Goal: Information Seeking & Learning: Learn about a topic

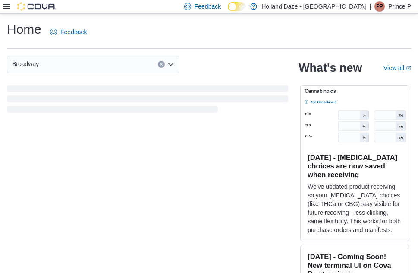
click at [5, 3] on icon at bounding box center [6, 6] width 7 height 7
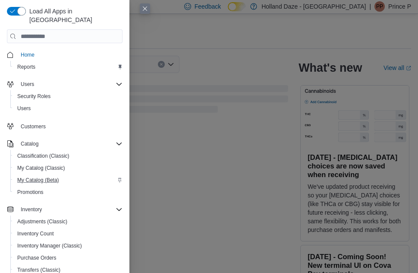
scroll to position [124, 0]
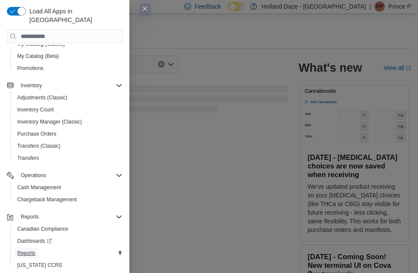
click at [32, 250] on span "Reports" at bounding box center [26, 253] width 18 height 7
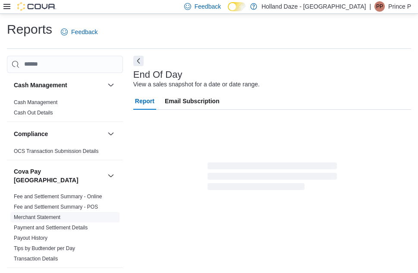
scroll to position [11, 0]
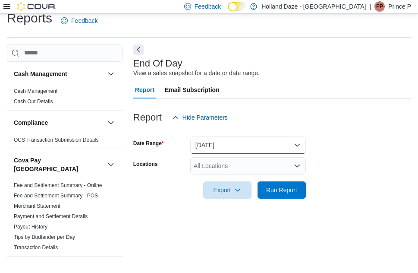
click at [224, 140] on button "[DATE]" at bounding box center [248, 144] width 116 height 17
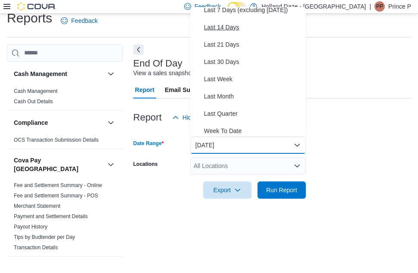
scroll to position [74, 0]
click at [153, 212] on div "End Of Day View a sales snapshot for a date or date range. Report Email Subscri…" at bounding box center [272, 155] width 278 height 222
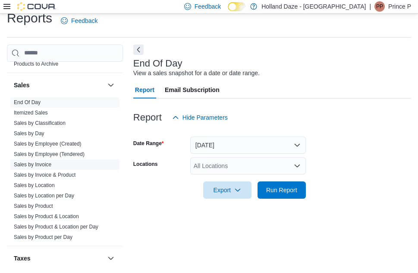
scroll to position [668, 0]
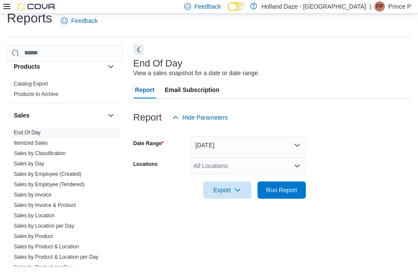
click at [258, 6] on link at bounding box center [254, 5] width 9 height 17
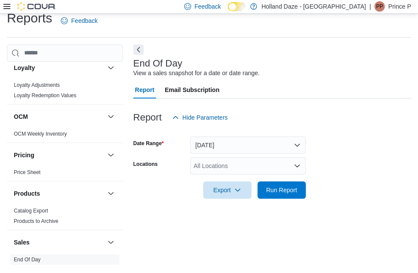
scroll to position [0, 0]
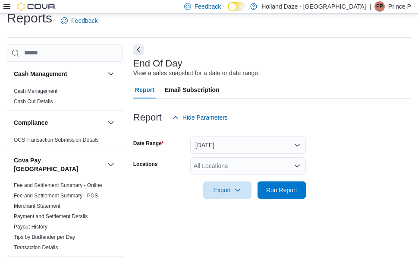
click at [7, 4] on icon at bounding box center [6, 6] width 7 height 5
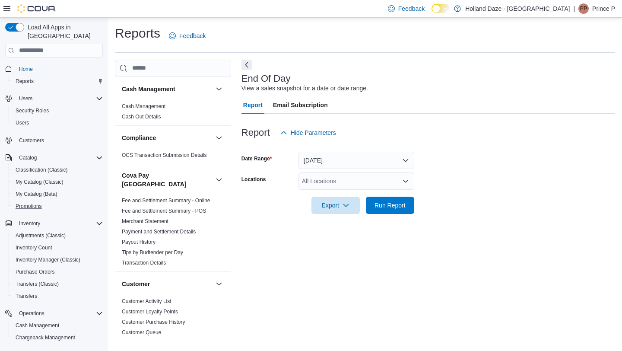
scroll to position [78, 0]
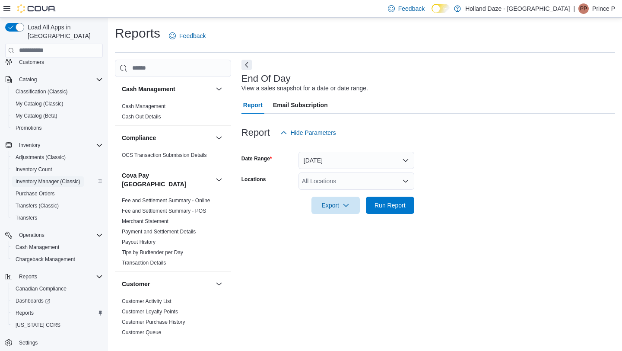
click at [55, 178] on span "Inventory Manager (Classic)" at bounding box center [48, 181] width 65 height 7
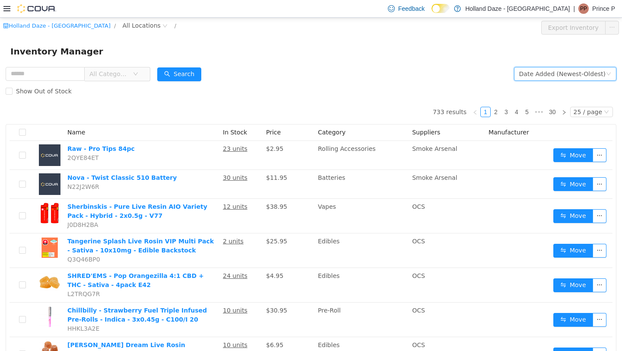
click at [418, 72] on div "Date Added (Newest-Oldest)" at bounding box center [562, 73] width 86 height 13
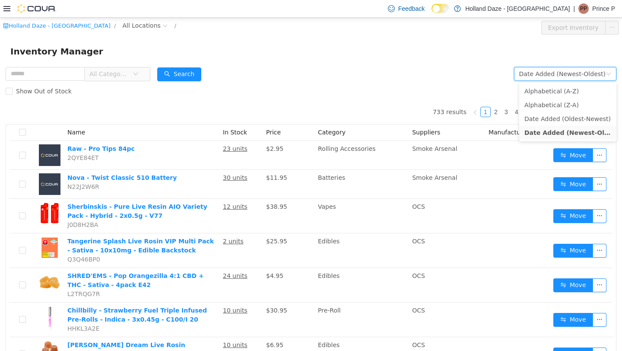
click at [418, 67] on form "All Categories Date Added (Newest-Oldest) Search Show Out of Stock" at bounding box center [311, 82] width 610 height 35
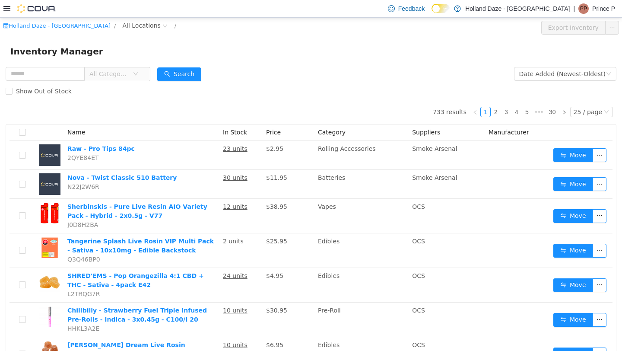
click at [8, 10] on icon at bounding box center [6, 8] width 7 height 5
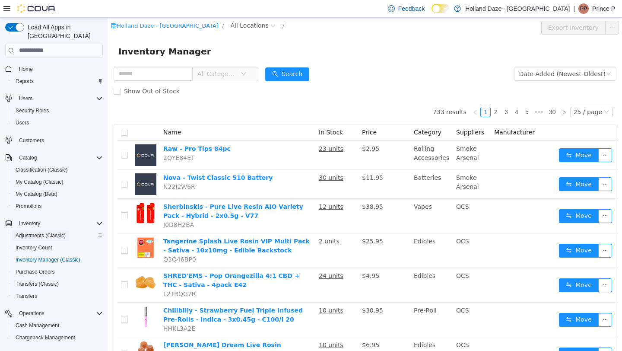
click at [49, 232] on span "Adjustments (Classic)" at bounding box center [41, 235] width 50 height 7
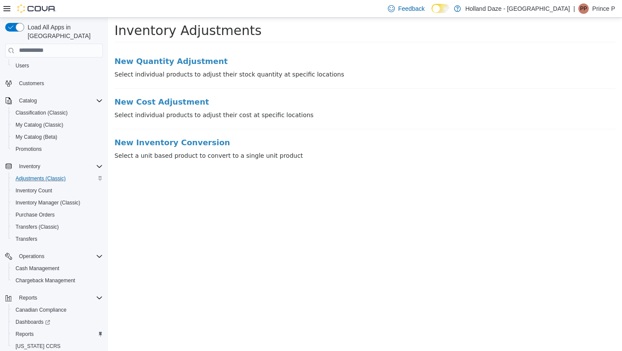
scroll to position [73, 0]
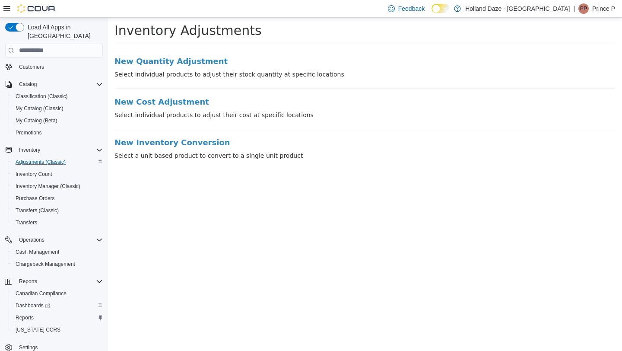
click at [59, 272] on div "Dashboards" at bounding box center [57, 305] width 91 height 10
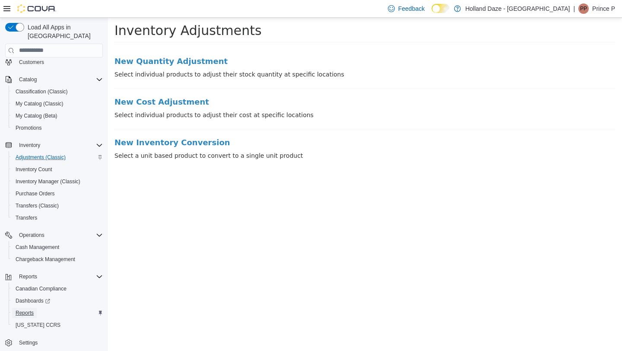
click at [30, 272] on span "Reports" at bounding box center [25, 312] width 18 height 10
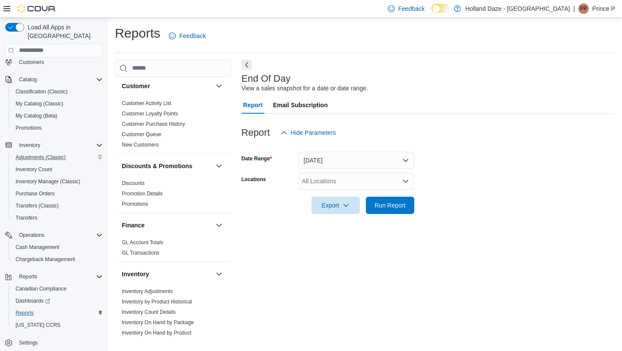
scroll to position [220, 0]
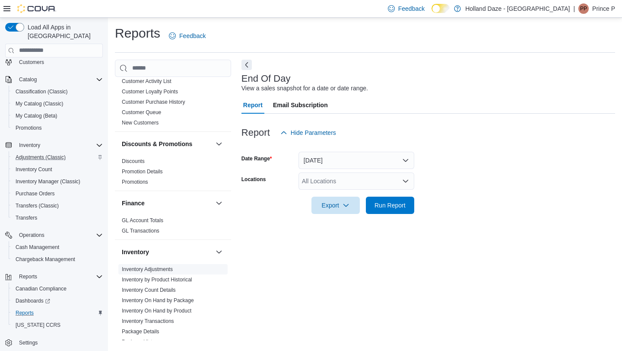
click at [162, 266] on span "Inventory Adjustments" at bounding box center [172, 269] width 109 height 10
click at [166, 266] on link "Inventory Adjustments" at bounding box center [147, 269] width 51 height 6
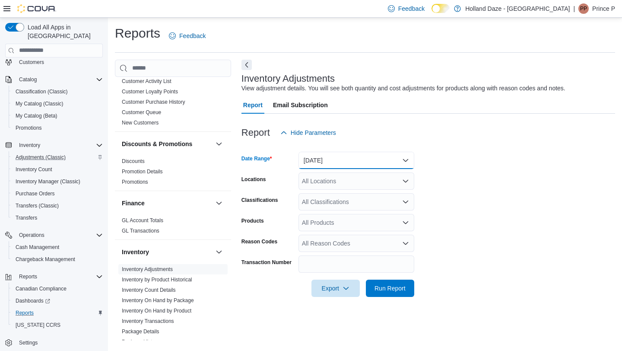
click at [397, 165] on button "Yesterday" at bounding box center [356, 160] width 116 height 17
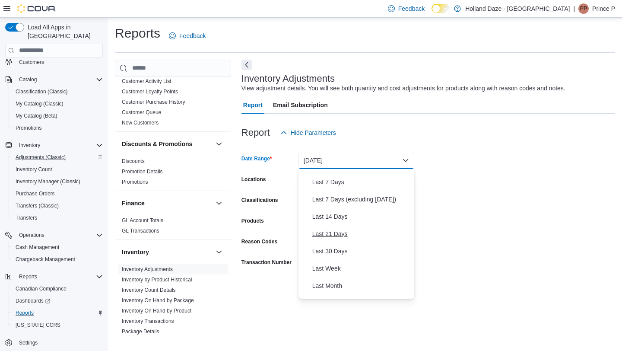
scroll to position [54, 0]
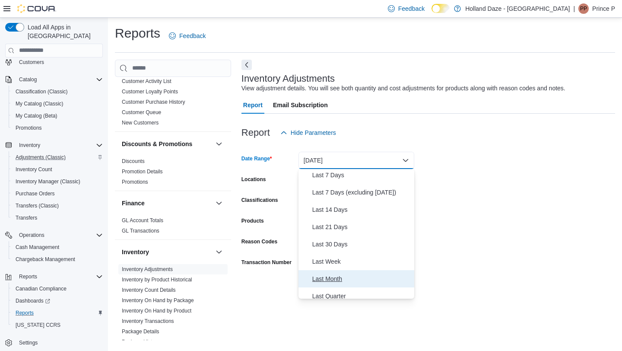
click at [325, 272] on span "Last Month" at bounding box center [361, 278] width 98 height 10
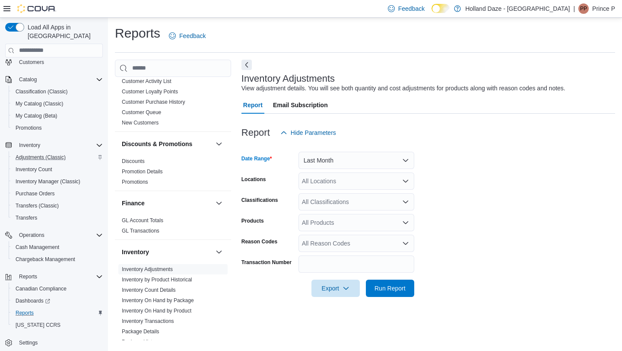
click at [386, 179] on div "All Locations" at bounding box center [356, 180] width 116 height 17
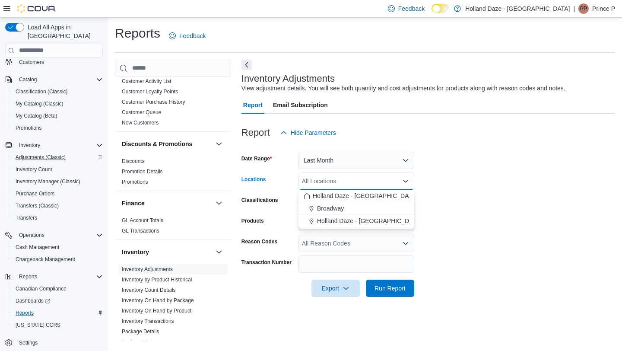
click at [418, 168] on form "Date Range Last Month Locations All Locations Combo box. Selected. Combo box in…" at bounding box center [427, 218] width 373 height 155
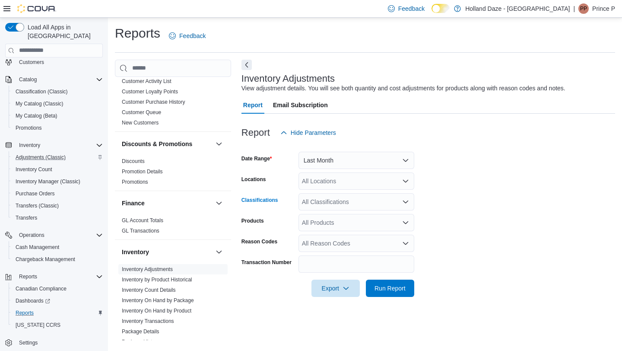
click at [392, 208] on div "All Classifications" at bounding box center [356, 201] width 116 height 17
click at [418, 197] on form "Date Range Last Month Locations All Locations Classifications All Classificatio…" at bounding box center [427, 218] width 373 height 155
click at [399, 221] on div "All Products" at bounding box center [356, 222] width 116 height 17
click at [418, 198] on form "Date Range Last Month Locations All Locations Classifications All Classificatio…" at bounding box center [427, 218] width 373 height 155
click at [187, 272] on span "Inventory Count Details" at bounding box center [172, 289] width 109 height 10
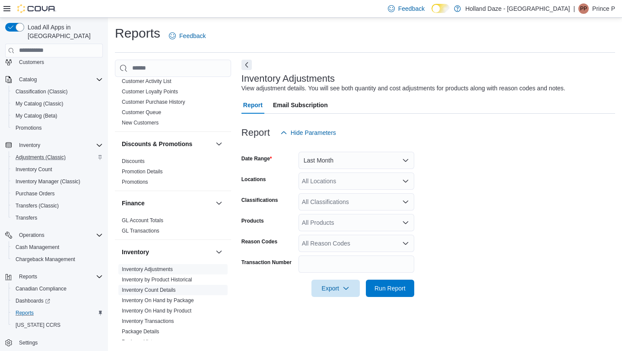
click at [170, 272] on link "Inventory Count Details" at bounding box center [149, 290] width 54 height 6
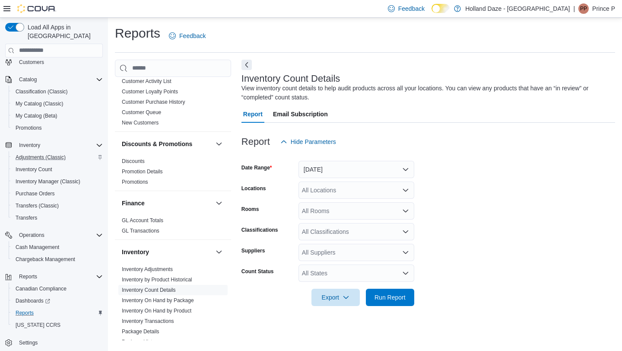
click at [392, 259] on div "All Suppliers" at bounding box center [356, 251] width 116 height 17
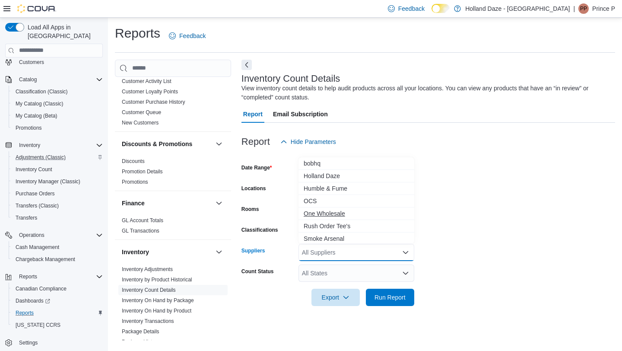
scroll to position [1, 0]
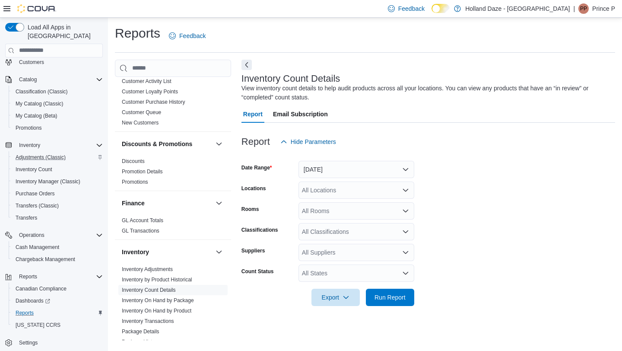
click at [418, 213] on form "Date Range Yesterday Locations All Locations Rooms All Rooms Classifications Al…" at bounding box center [427, 227] width 373 height 155
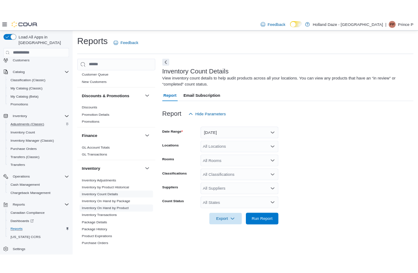
scroll to position [254, 0]
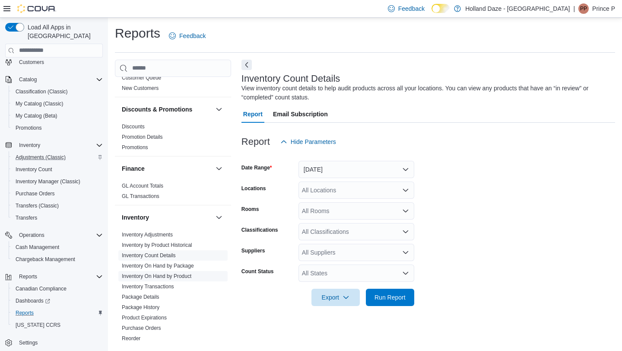
click at [186, 272] on link "Inventory On Hand by Product" at bounding box center [157, 276] width 70 height 6
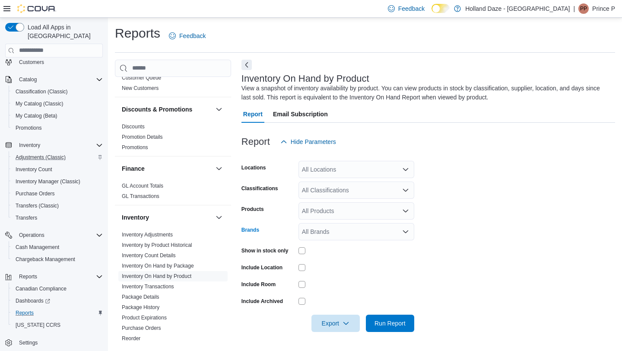
click at [341, 231] on div "All Brands" at bounding box center [356, 231] width 116 height 17
type input "*****"
click at [339, 247] on span "XPLOR" at bounding box center [355, 246] width 105 height 9
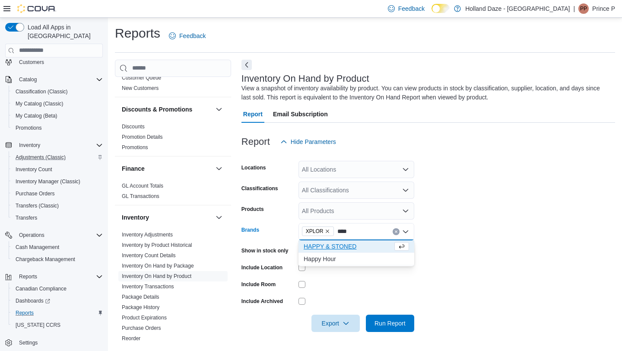
type input "****"
click at [344, 247] on span "HAPPY & STONED" at bounding box center [347, 246] width 89 height 9
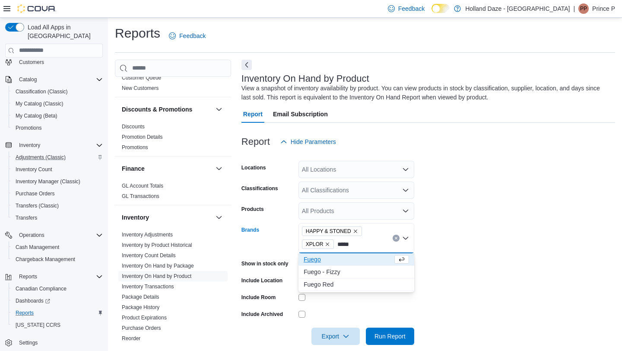
type input "*****"
click at [342, 256] on span "Fuego" at bounding box center [347, 259] width 89 height 9
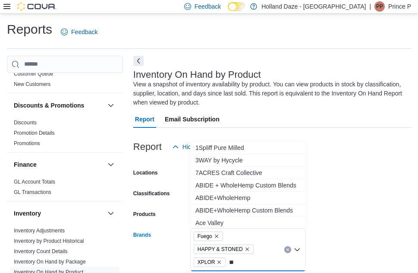
type input "*"
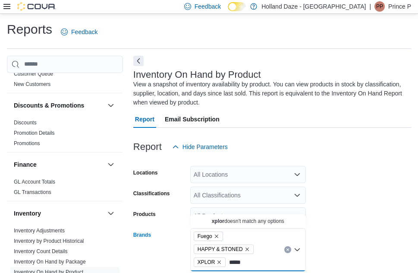
click at [384, 209] on form "Locations All Locations Classifications All Classifications Products All Produc…" at bounding box center [272, 258] width 278 height 207
click at [252, 266] on div "Fuego HAPPY & STONED XPLOR *****" at bounding box center [248, 249] width 116 height 43
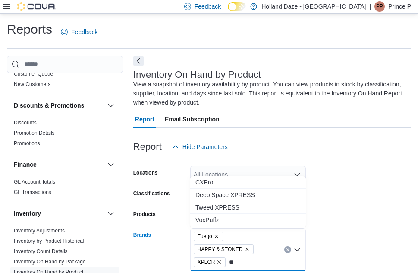
type input "*"
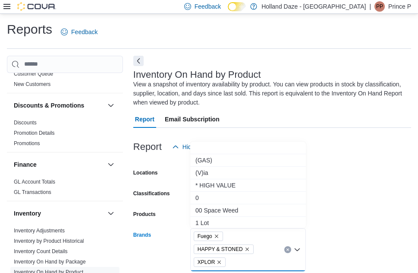
click at [370, 191] on form "Locations All Locations Classifications All Classifications Products All Produc…" at bounding box center [272, 258] width 278 height 207
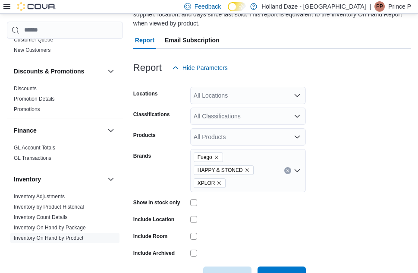
scroll to position [80, 0]
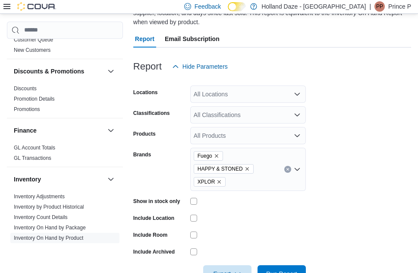
click at [237, 82] on div at bounding box center [272, 80] width 278 height 10
click at [237, 88] on div "All Locations" at bounding box center [248, 93] width 116 height 17
click at [373, 94] on form "Locations All Locations Classifications All Classifications Products All Produc…" at bounding box center [272, 178] width 278 height 207
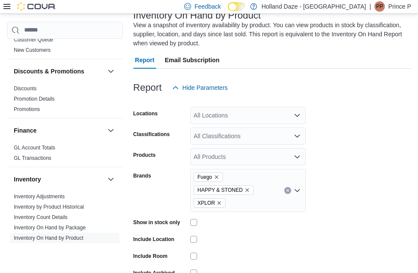
scroll to position [45, 0]
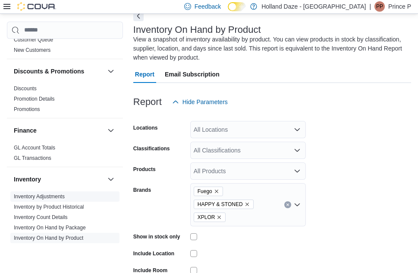
click at [65, 193] on link "Inventory Adjustments" at bounding box center [39, 196] width 51 height 6
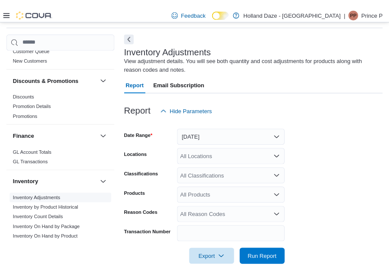
scroll to position [29, 0]
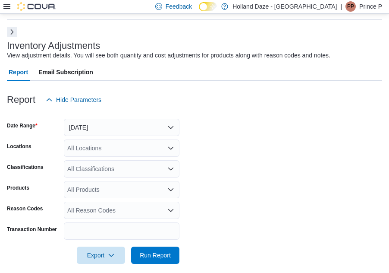
click at [5, 8] on icon at bounding box center [6, 6] width 7 height 7
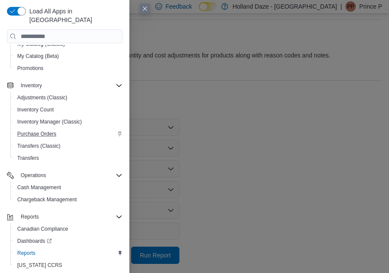
scroll to position [37, 0]
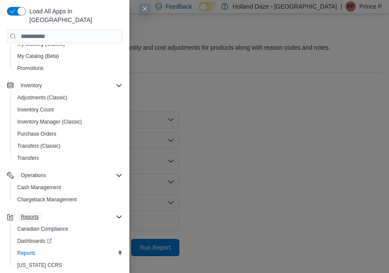
click at [32, 213] on span "Reports" at bounding box center [30, 216] width 18 height 7
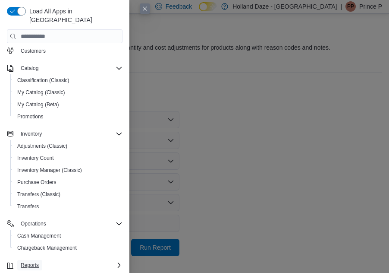
click at [28, 262] on span "Reports" at bounding box center [30, 265] width 18 height 7
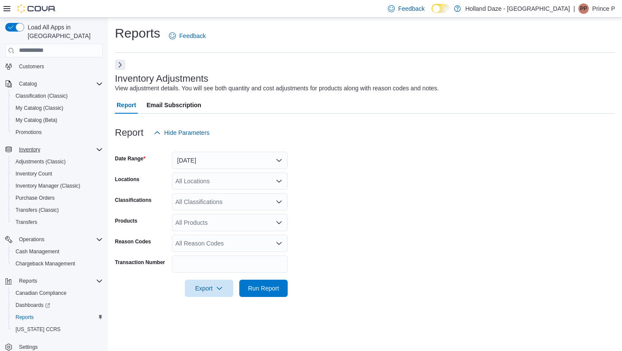
scroll to position [78, 0]
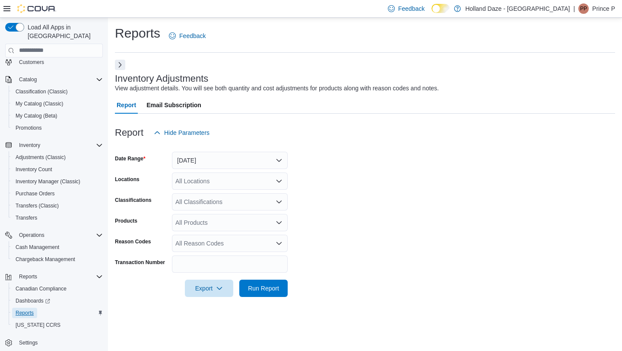
click at [19, 272] on span "Reports" at bounding box center [25, 312] width 18 height 7
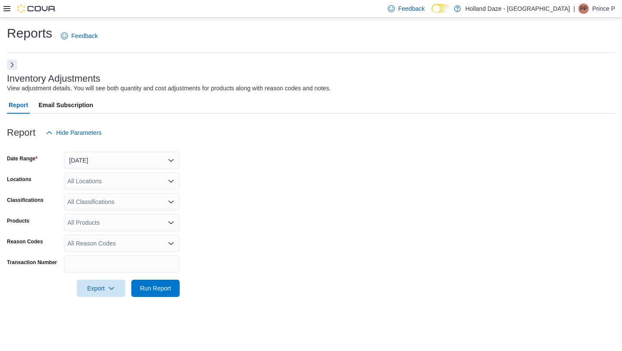
click at [7, 6] on icon at bounding box center [6, 8] width 7 height 7
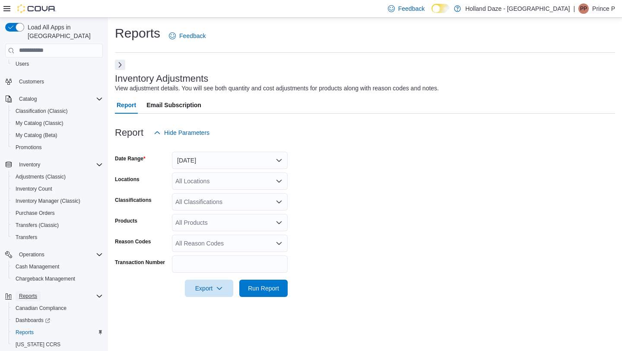
click at [34, 272] on span "Reports" at bounding box center [28, 295] width 18 height 7
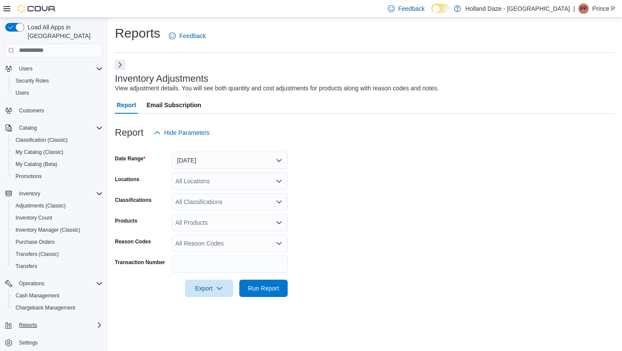
scroll to position [30, 0]
click at [33, 272] on span "Reports" at bounding box center [28, 324] width 18 height 7
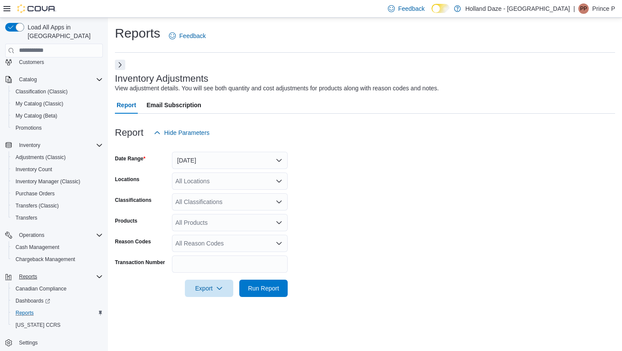
click at [99, 272] on icon "Complex example" at bounding box center [99, 312] width 3 height 5
click at [24, 272] on span "Reports" at bounding box center [25, 312] width 18 height 7
click at [47, 178] on span "Inventory Manager (Classic)" at bounding box center [48, 181] width 65 height 7
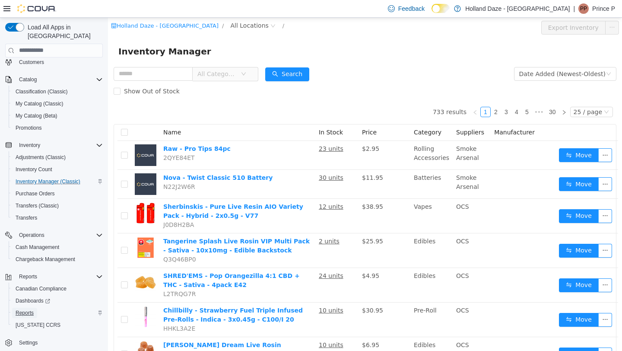
click at [28, 272] on span "Reports" at bounding box center [25, 312] width 18 height 7
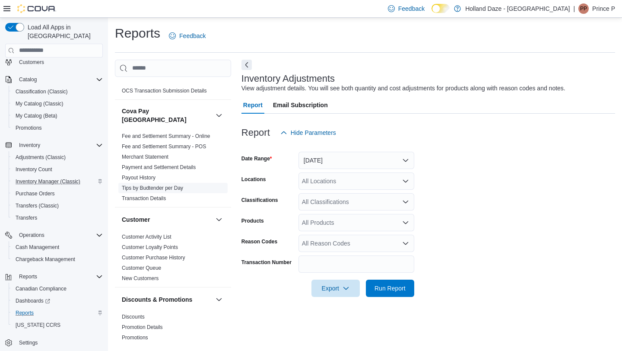
scroll to position [358, 0]
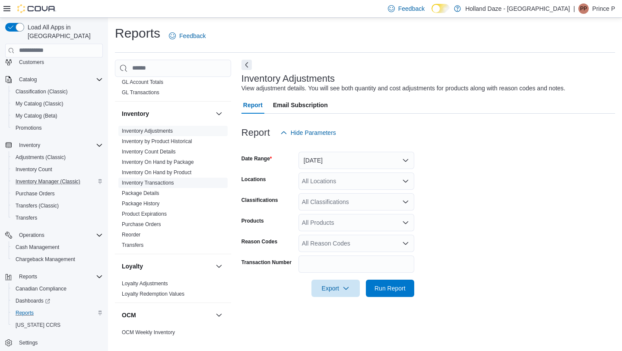
click at [174, 180] on link "Inventory Transactions" at bounding box center [148, 183] width 52 height 6
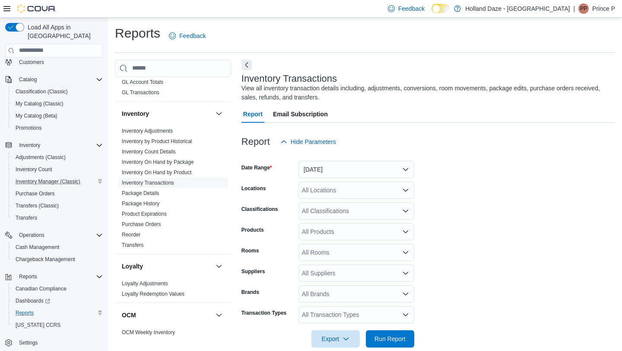
scroll to position [13, 0]
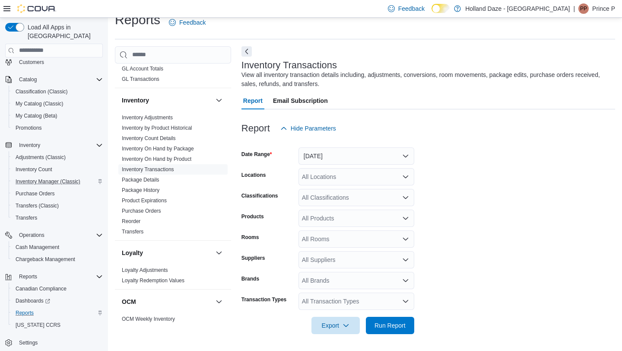
click at [347, 256] on div "All Suppliers" at bounding box center [356, 259] width 116 height 17
click at [418, 178] on form "Date Range Yesterday Locations All Locations Classifications All Classification…" at bounding box center [427, 235] width 373 height 197
click at [343, 158] on button "Yesterday" at bounding box center [356, 155] width 116 height 17
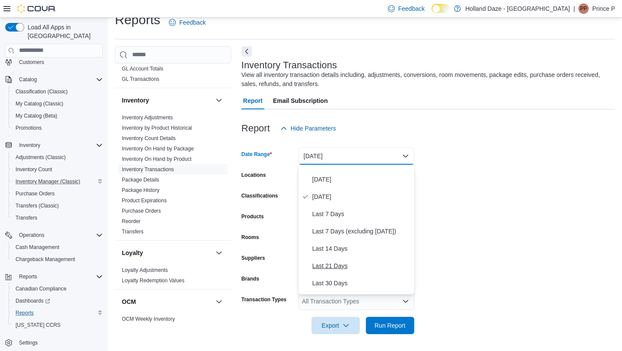
scroll to position [12, 0]
click at [338, 272] on span "Last 30 Days" at bounding box center [361, 282] width 98 height 10
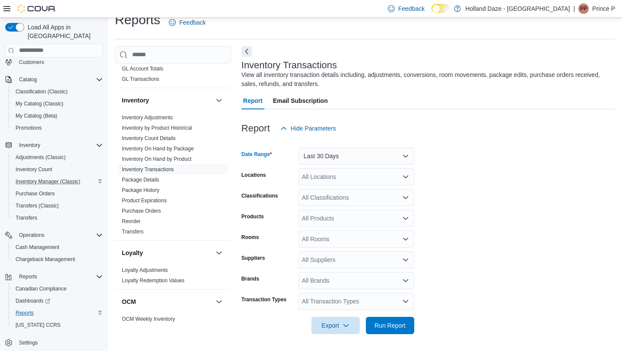
click at [348, 272] on div "All Brands" at bounding box center [356, 280] width 116 height 17
type input "*****"
click at [343, 267] on span "XPLOR" at bounding box center [355, 264] width 105 height 9
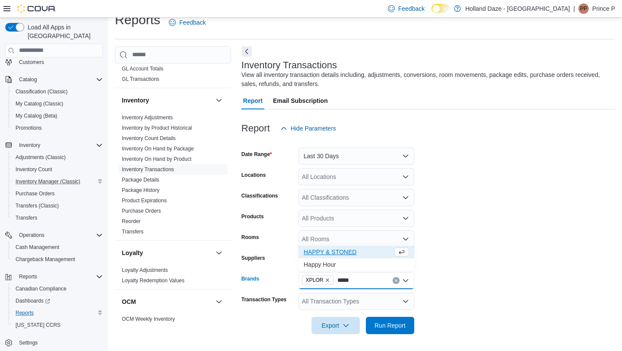
type input "*****"
click at [357, 252] on span "HAPPY & STONED" at bounding box center [347, 251] width 89 height 9
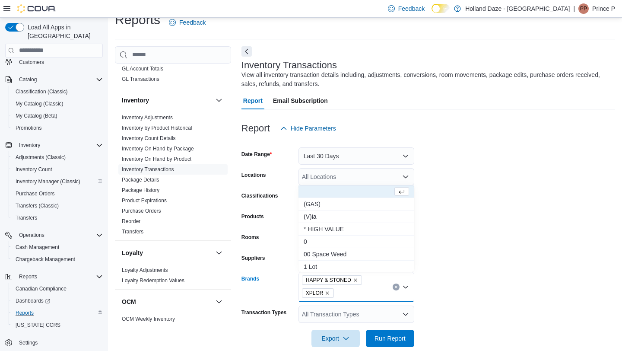
click at [418, 272] on form "Date Range Last 30 Days Locations All Locations Classifications All Classificat…" at bounding box center [427, 242] width 373 height 210
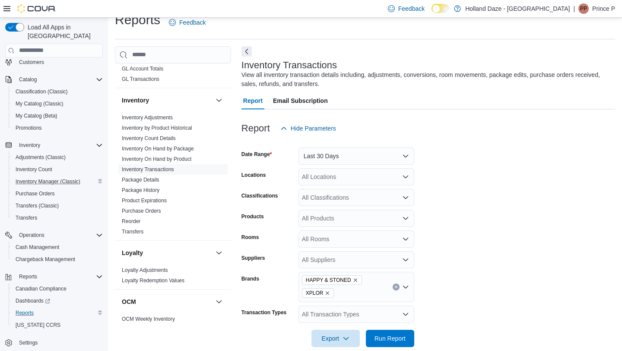
scroll to position [26, 0]
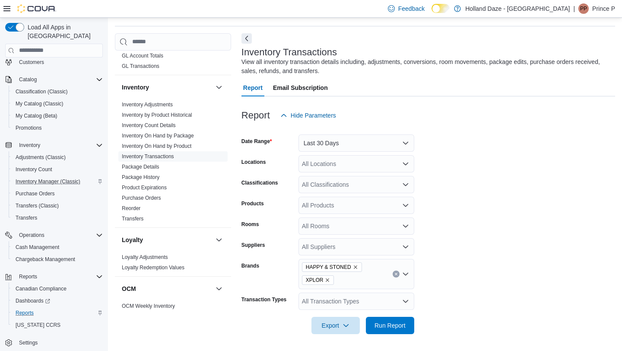
click at [395, 272] on div "All Transaction Types" at bounding box center [356, 300] width 116 height 17
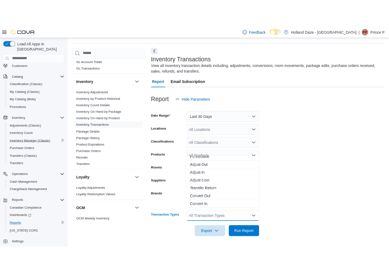
scroll to position [0, 0]
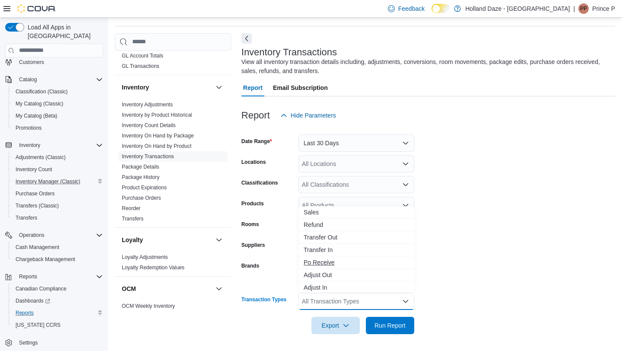
click at [331, 260] on span "Po Receive" at bounding box center [355, 262] width 105 height 9
click at [418, 186] on form "Date Range Last 30 Days Locations All Locations Classifications All Classificat…" at bounding box center [427, 229] width 373 height 210
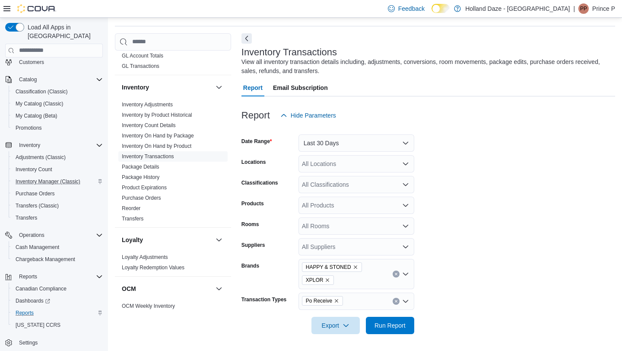
click at [364, 272] on div "HAPPY & STONED XPLOR" at bounding box center [356, 274] width 116 height 30
type input "****"
click at [335, 228] on span "Fuego" at bounding box center [355, 225] width 105 height 9
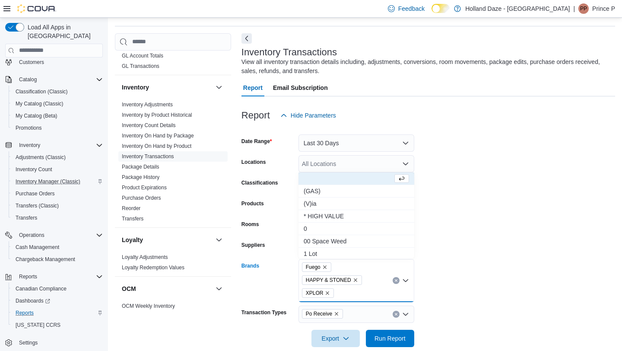
click at [418, 272] on form "Date Range Last 30 Days Locations All Locations Classifications All Classificat…" at bounding box center [427, 235] width 373 height 223
